Goal: Check status

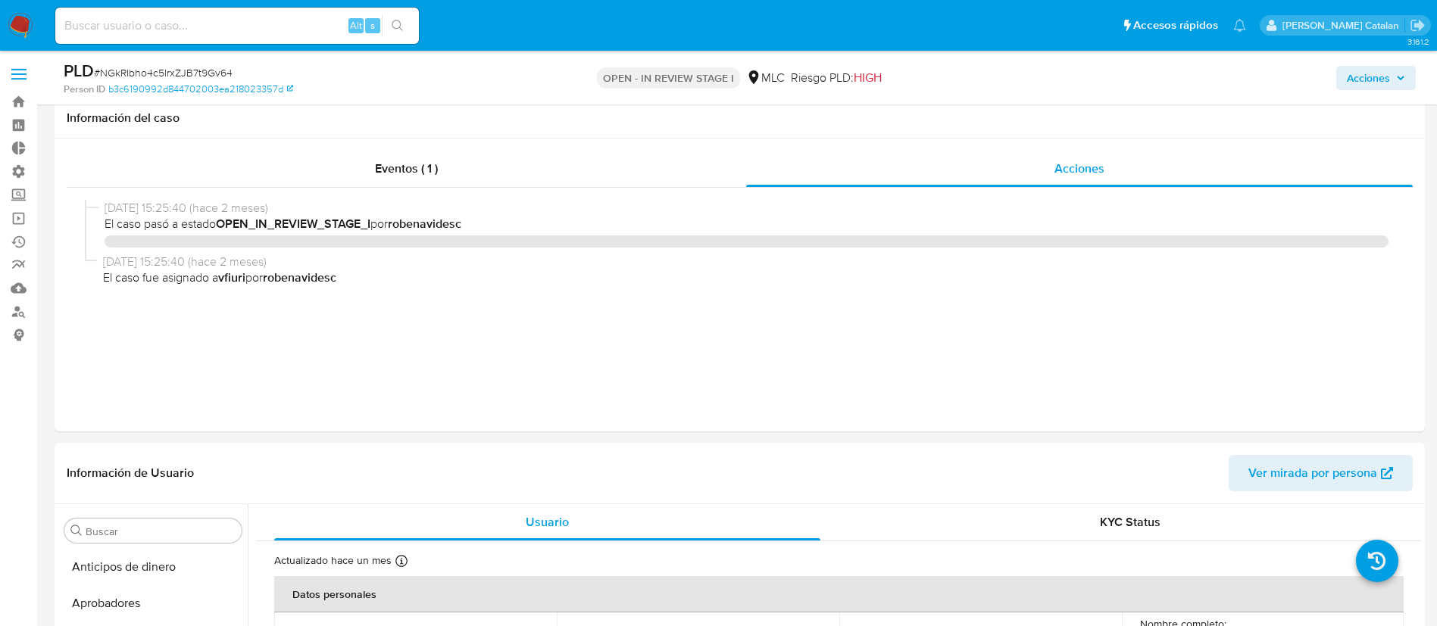
select select "10"
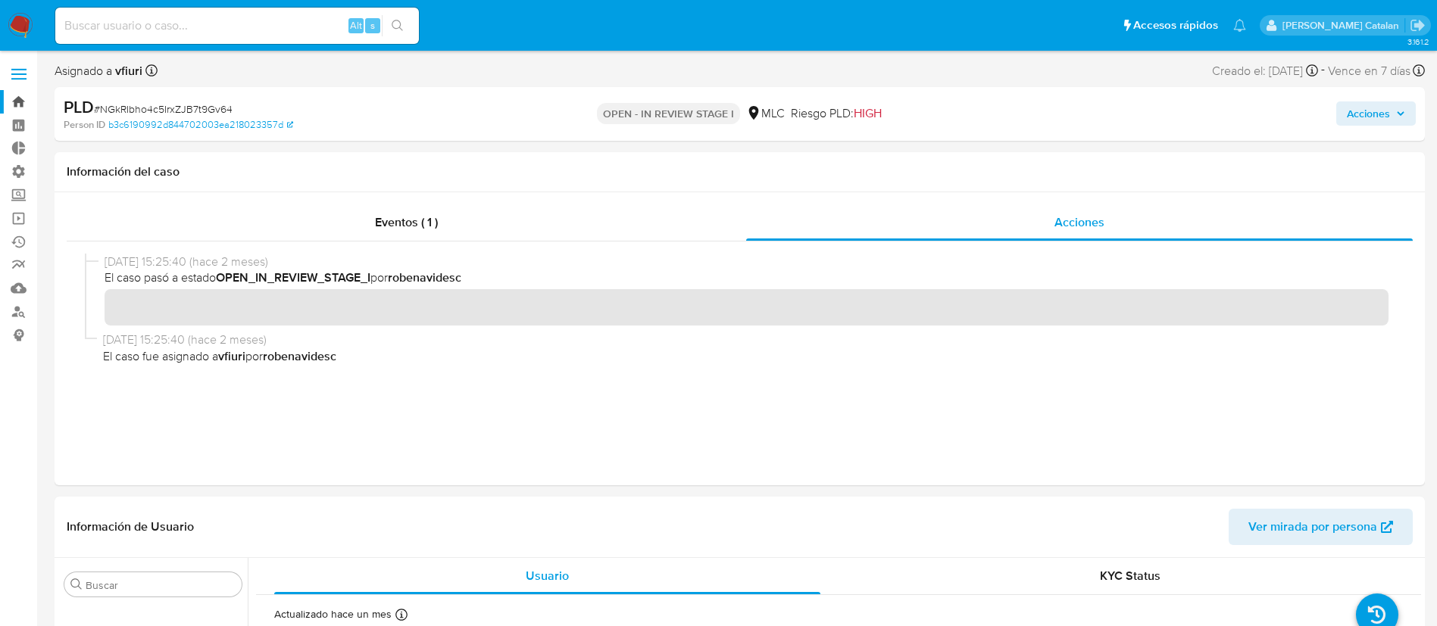
click at [20, 100] on link "Bandeja" at bounding box center [90, 101] width 180 height 23
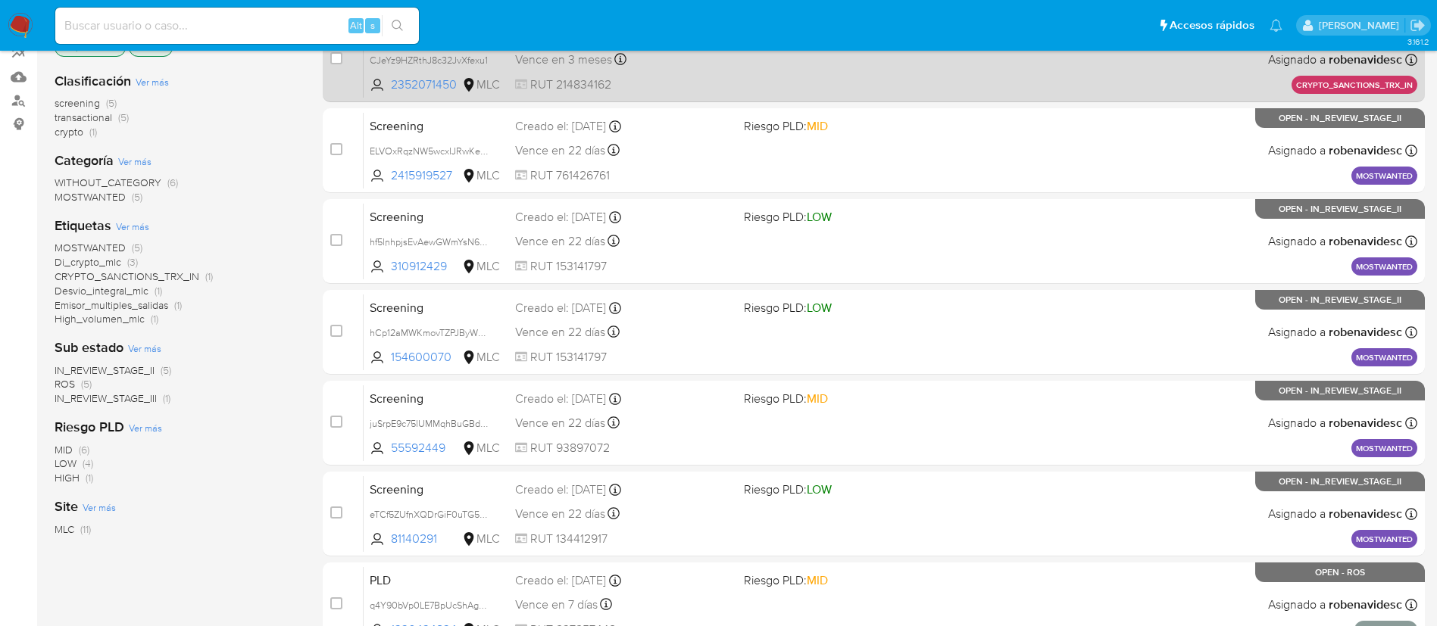
scroll to position [216, 0]
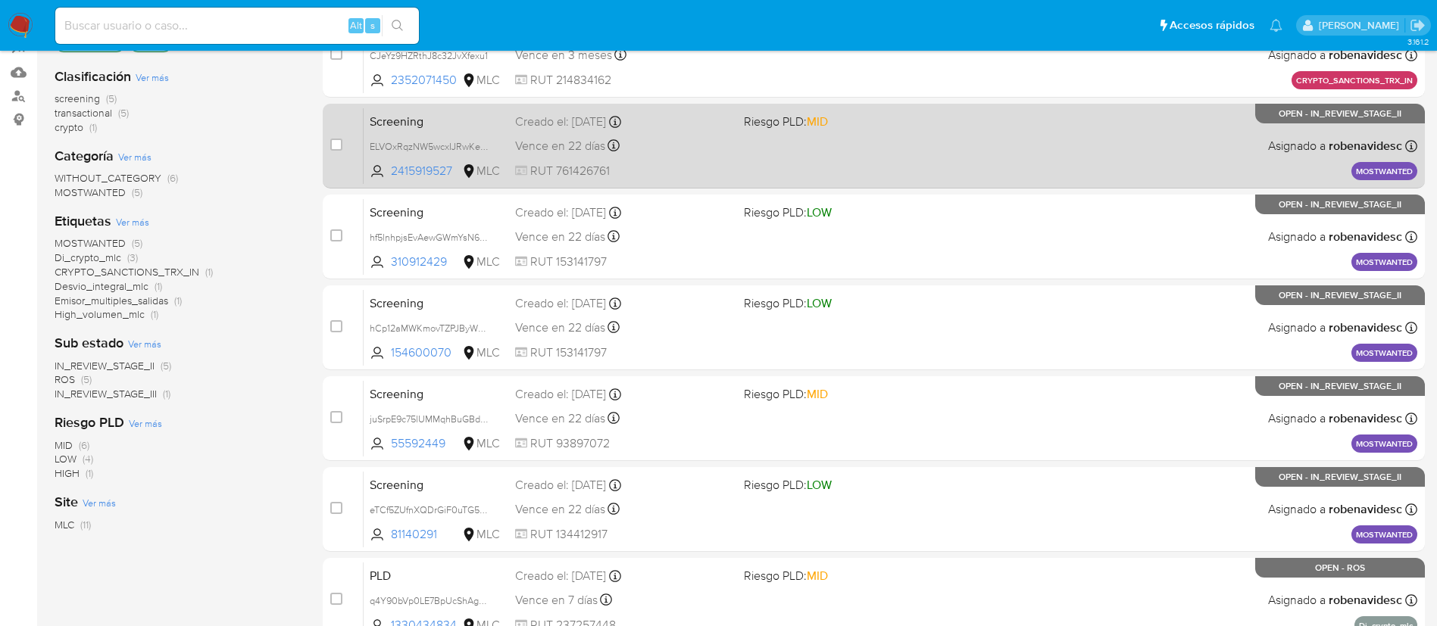
click at [873, 170] on div "Screening ELVOxRqzNW5wcxIJRwKeqEUj 2415919527 MLC Riesgo PLD: MID Creado el: 25…" at bounding box center [890, 146] width 1053 height 76
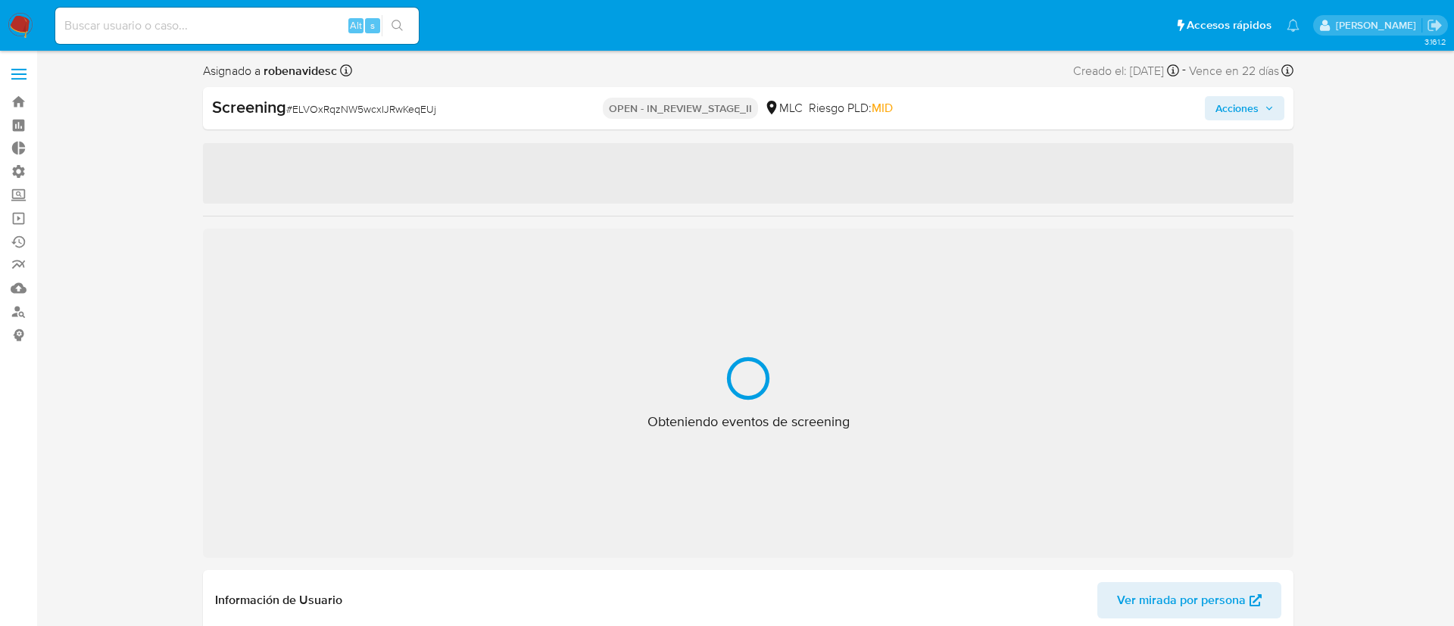
select select "10"
